Goal: Task Accomplishment & Management: Manage account settings

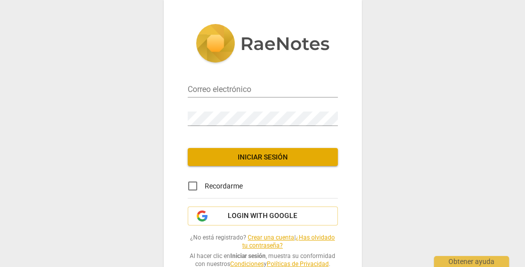
type input "[EMAIL_ADDRESS][DOMAIN_NAME]"
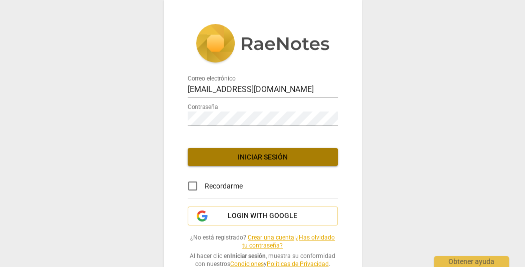
click at [267, 159] on span "Iniciar sesión" at bounding box center [263, 158] width 134 height 10
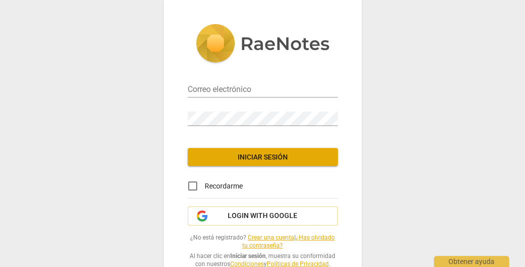
type input "[EMAIL_ADDRESS][DOMAIN_NAME]"
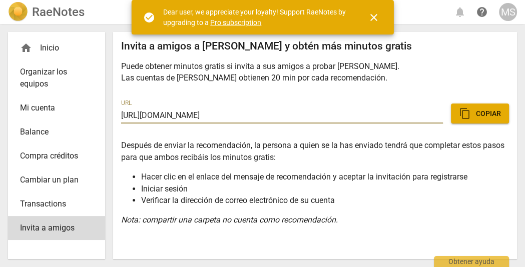
click at [375, 19] on span "close" at bounding box center [374, 18] width 12 height 12
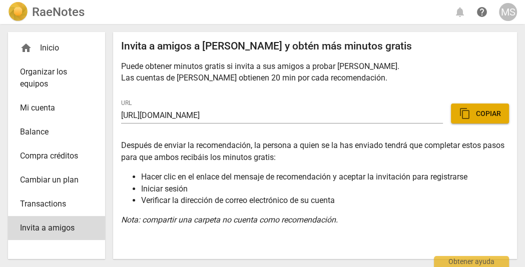
click at [46, 47] on div "home Inicio" at bounding box center [52, 48] width 65 height 12
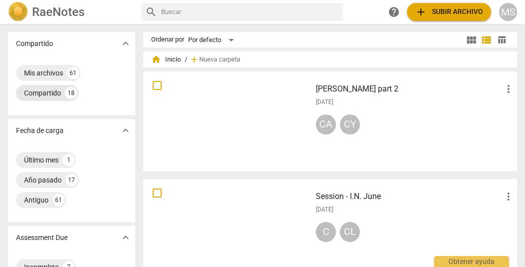
click at [47, 92] on div "Compartido" at bounding box center [42, 93] width 37 height 10
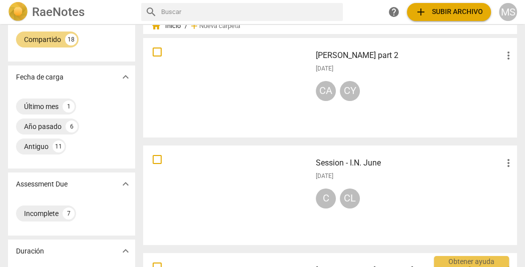
scroll to position [29, 0]
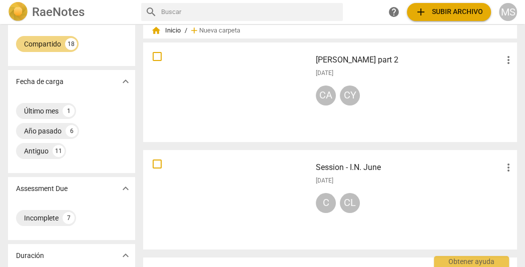
click at [220, 93] on div at bounding box center [227, 92] width 161 height 93
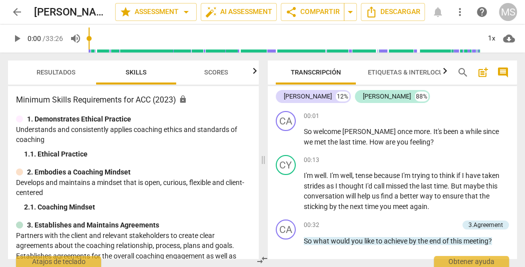
click at [14, 40] on span "play_arrow" at bounding box center [17, 39] width 12 height 12
type input "12"
click at [16, 8] on span "arrow_back" at bounding box center [17, 12] width 12 height 12
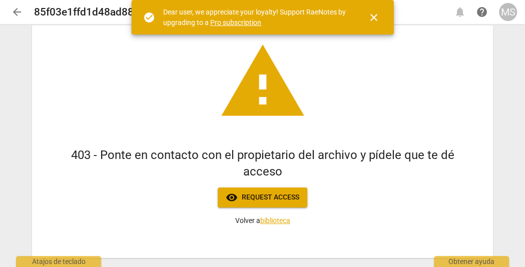
scroll to position [61, 0]
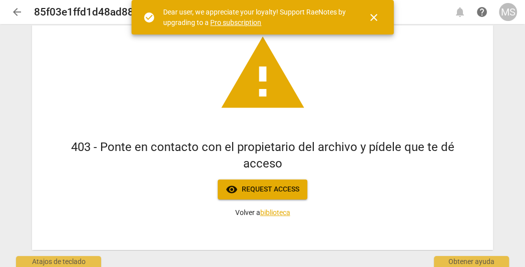
click at [258, 191] on span "visibility Request access" at bounding box center [263, 190] width 74 height 12
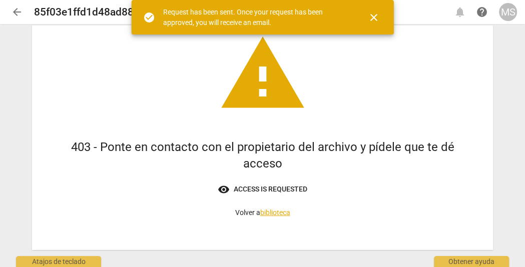
click at [507, 13] on div "MS" at bounding box center [508, 12] width 18 height 18
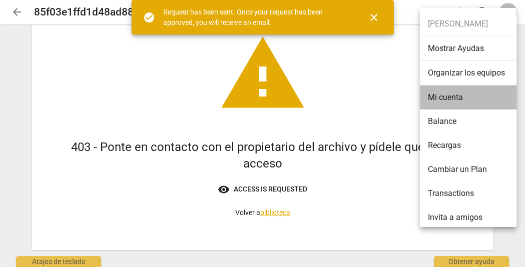
click at [448, 95] on li "Mi cuenta" at bounding box center [470, 98] width 100 height 24
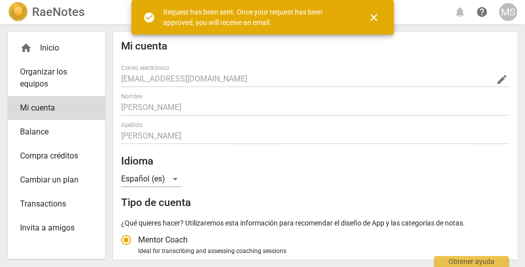
radio input "false"
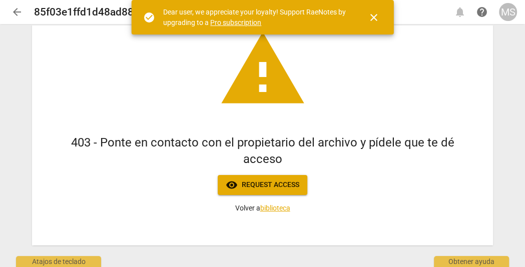
scroll to position [75, 0]
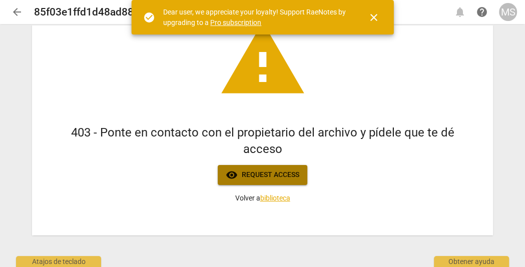
click at [234, 170] on span "visibility" at bounding box center [232, 175] width 12 height 12
